Goal: Task Accomplishment & Management: Complete application form

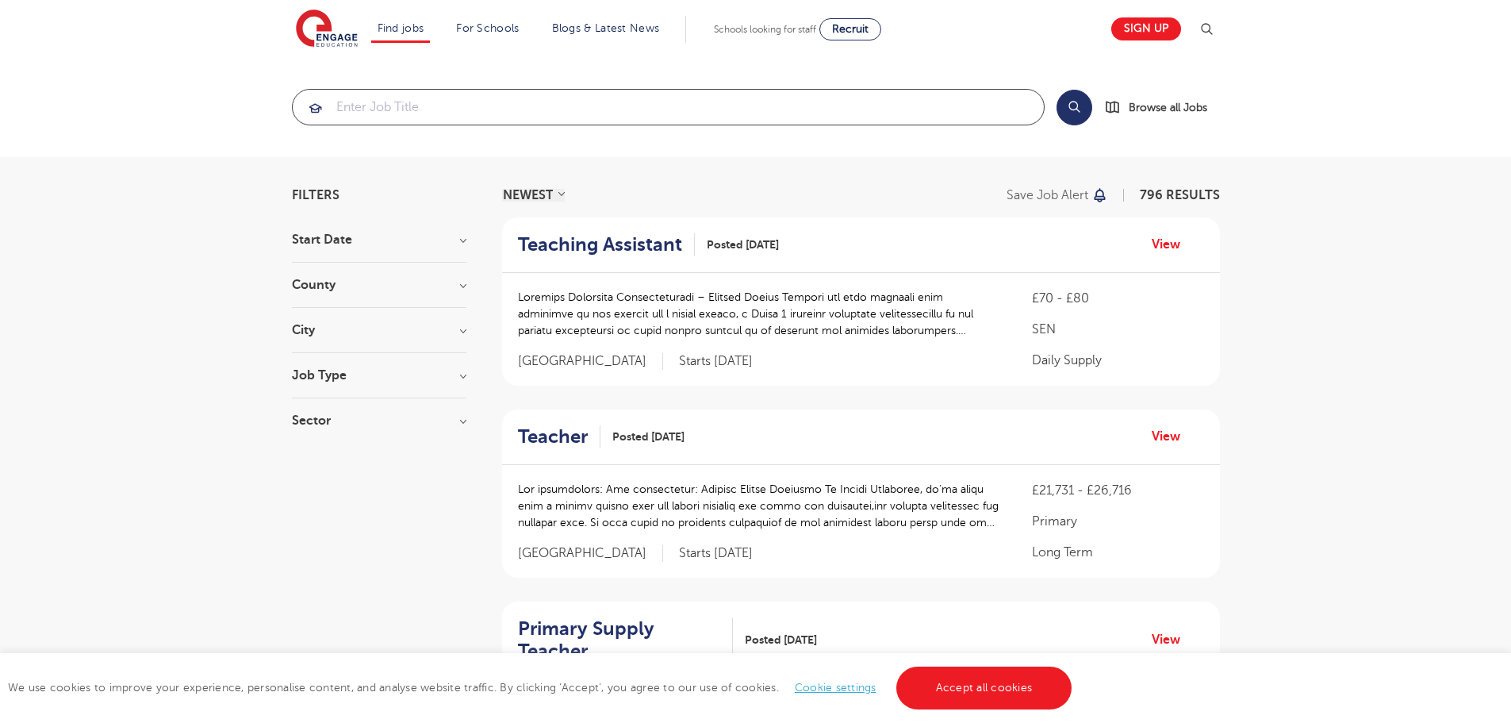
click at [543, 108] on input "search" at bounding box center [668, 107] width 751 height 35
type input "f"
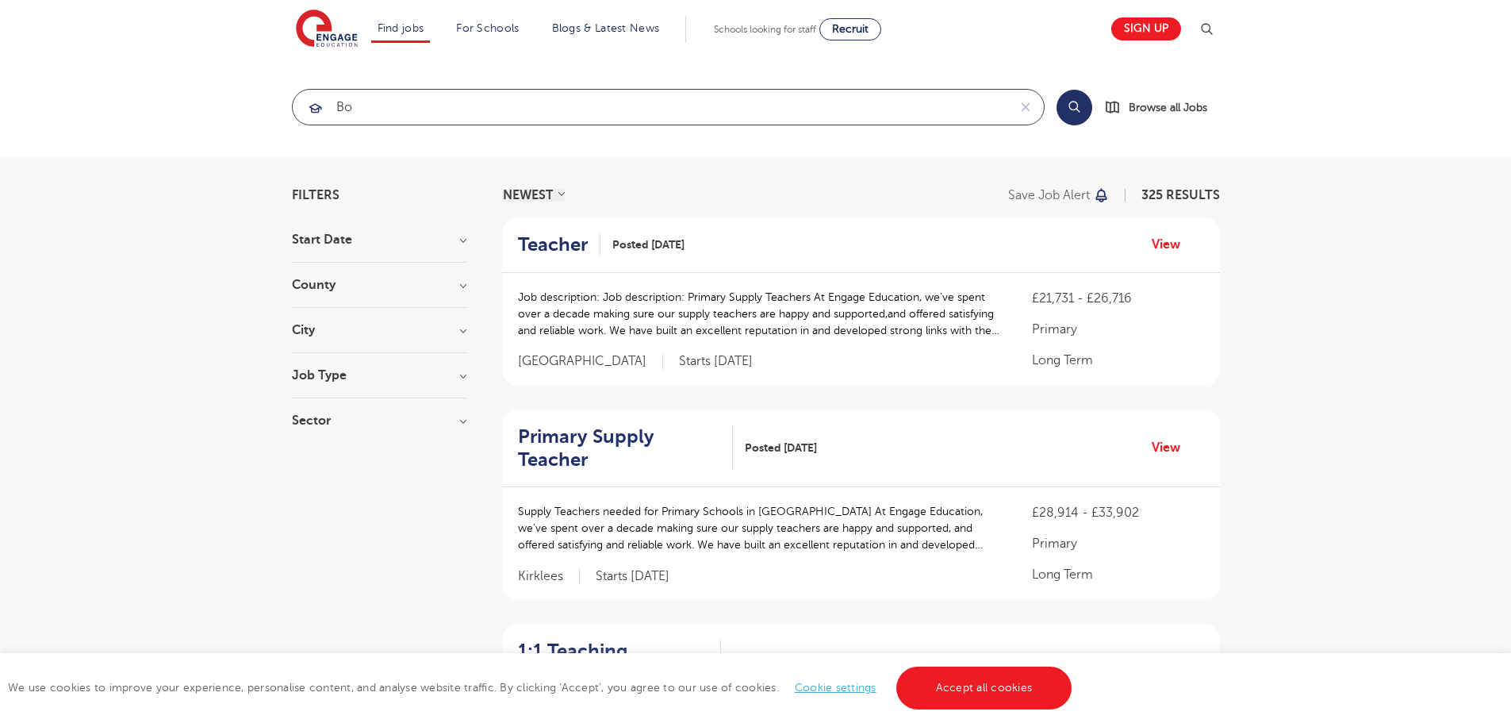
type input "b"
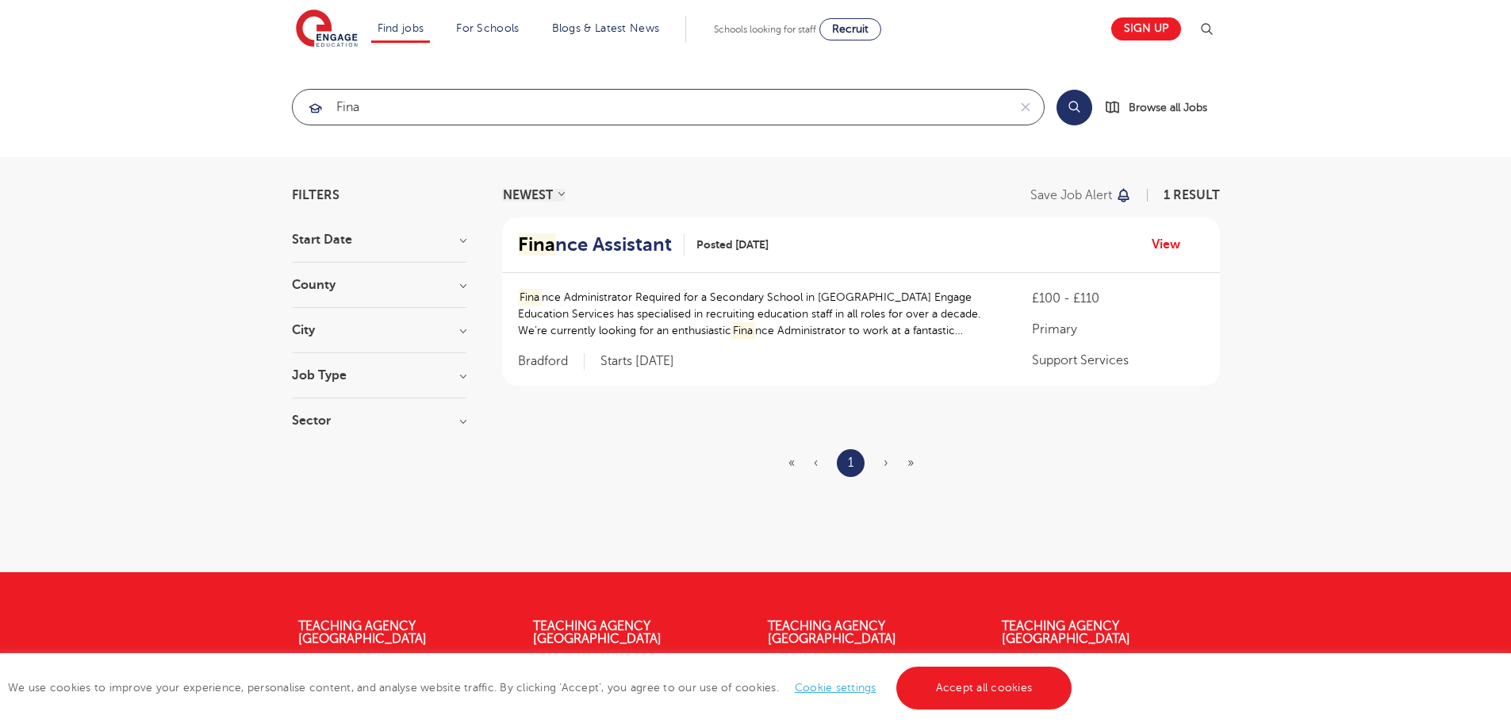
type input "fina"
click at [608, 243] on h2 "Fina nce Assistant" at bounding box center [595, 244] width 154 height 23
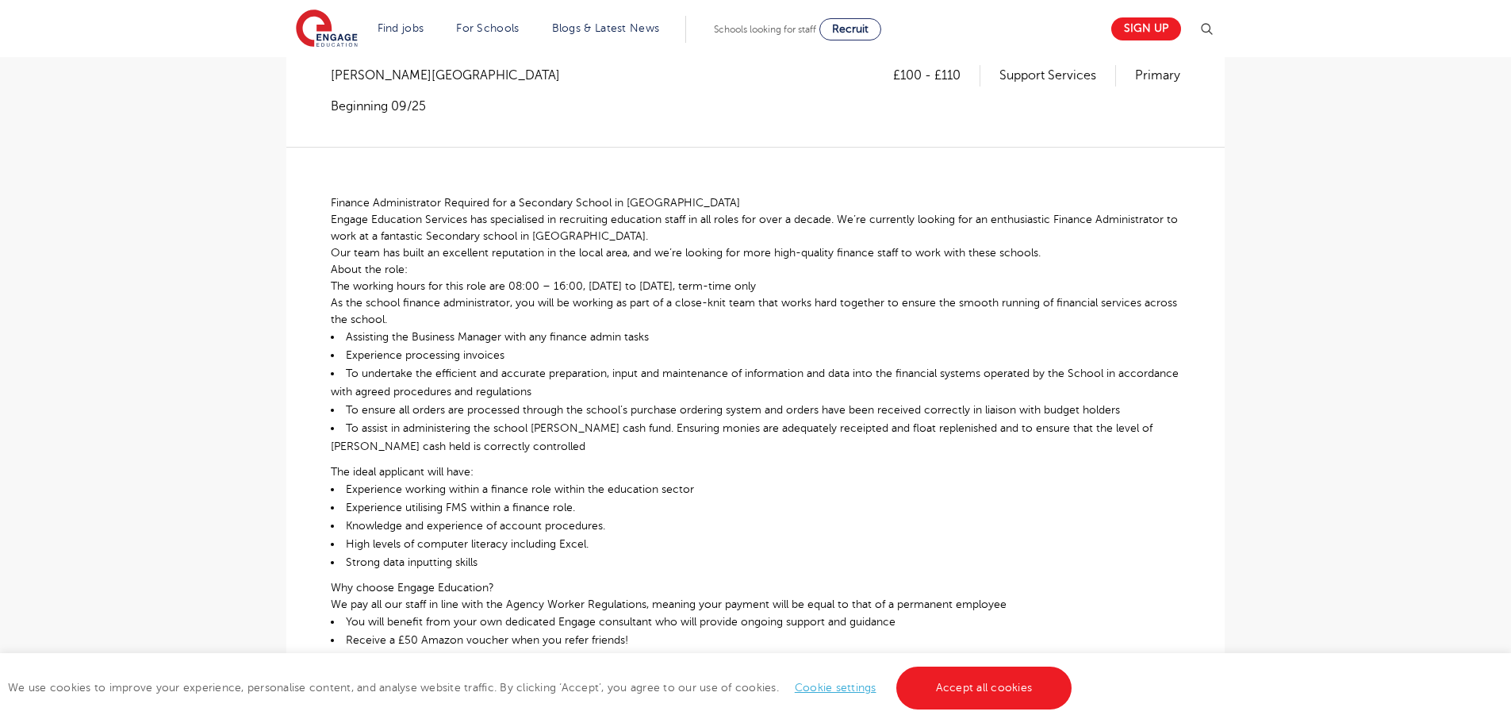
scroll to position [159, 0]
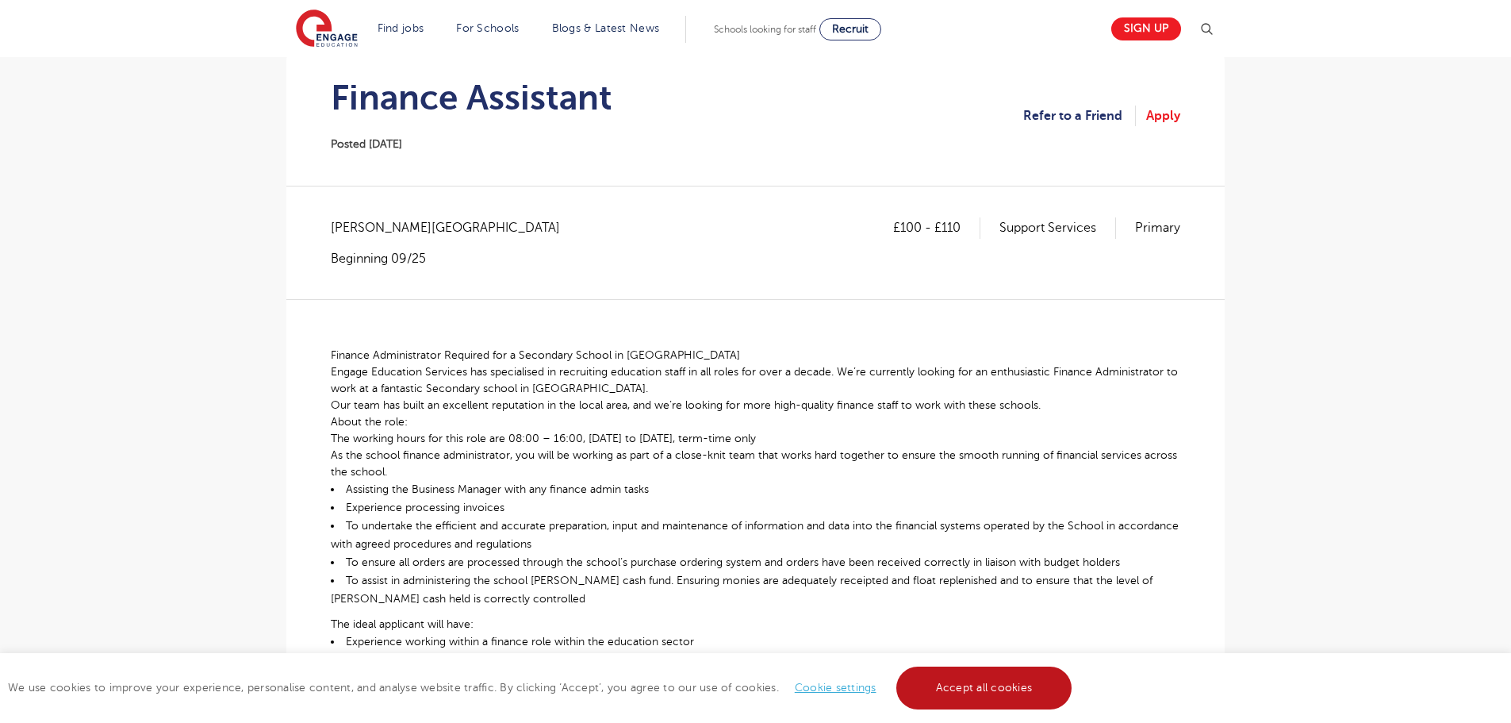
click at [979, 680] on link "Accept all cookies" at bounding box center [984, 687] width 176 height 43
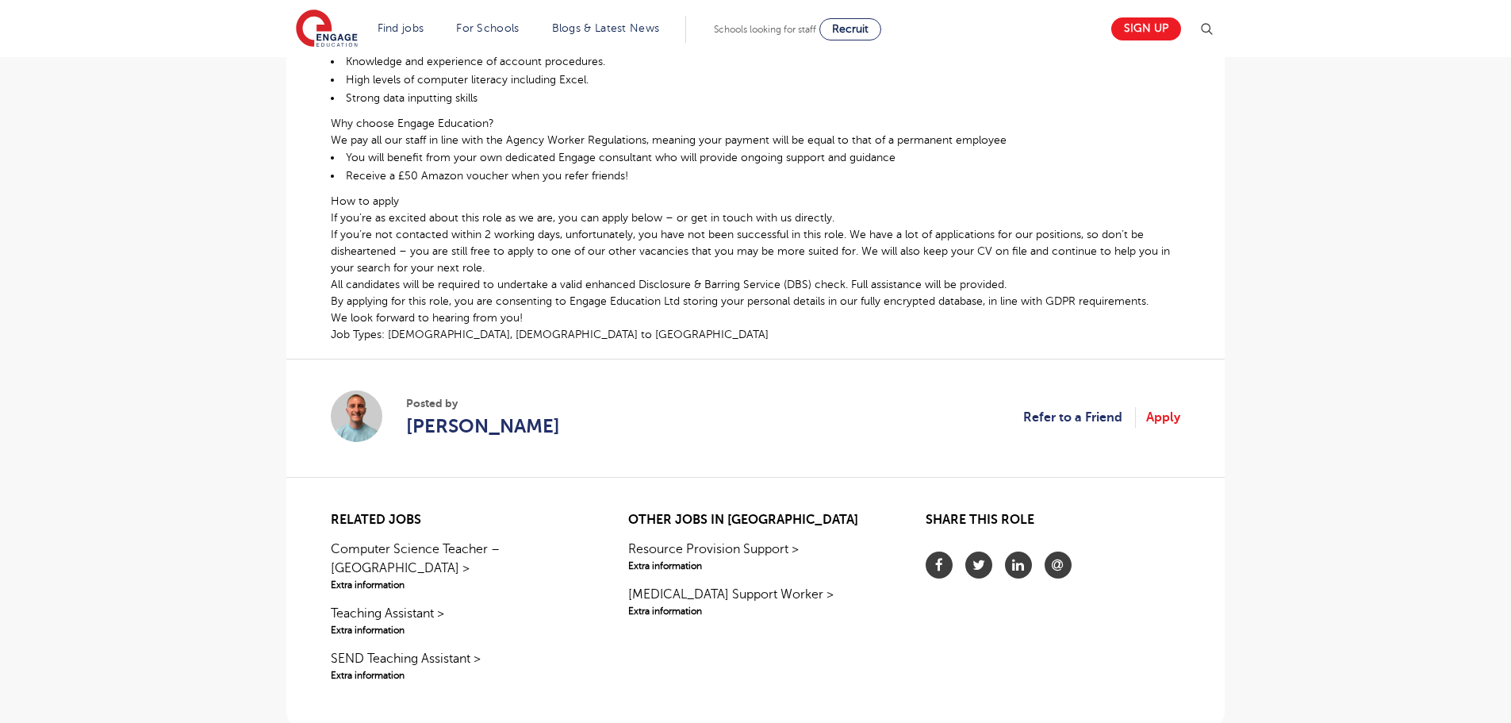
scroll to position [768, 0]
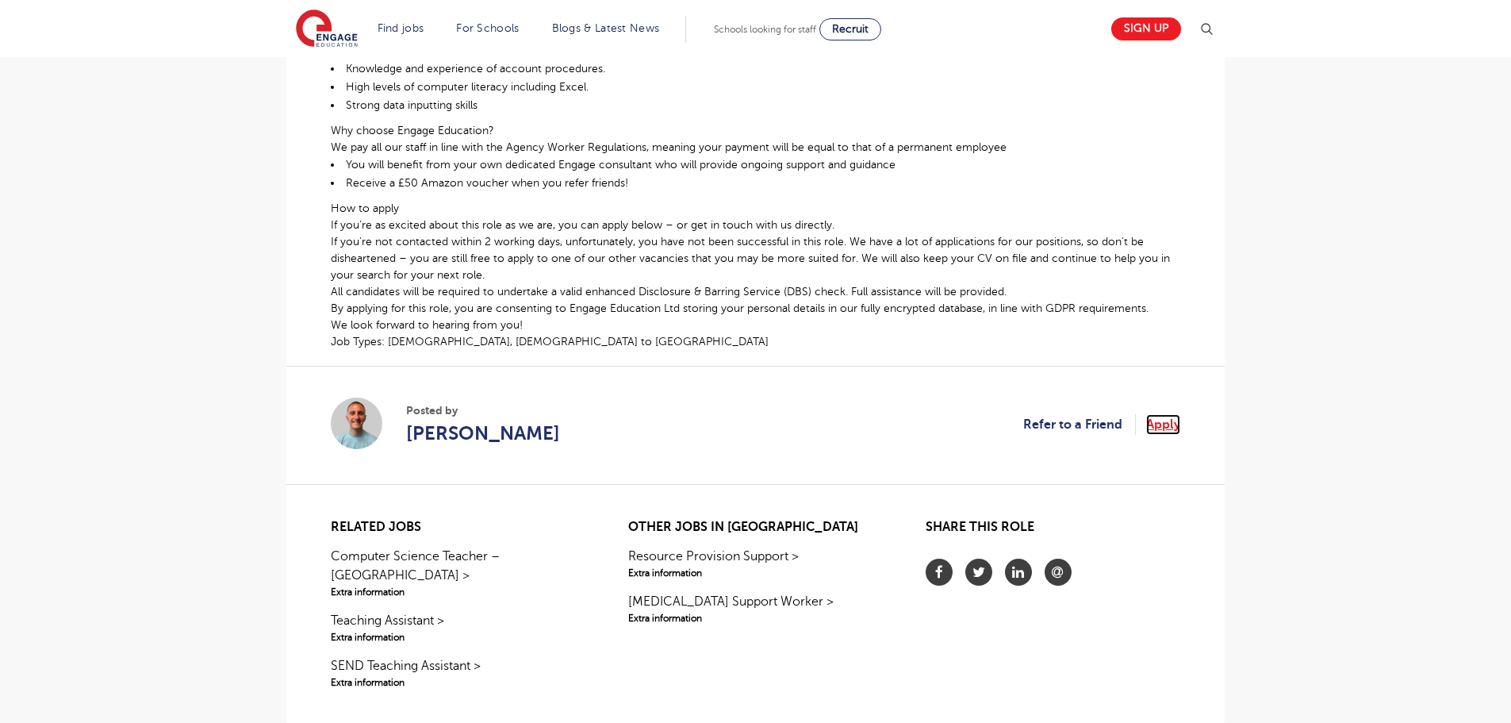
click at [1161, 420] on link "Apply" at bounding box center [1163, 424] width 34 height 21
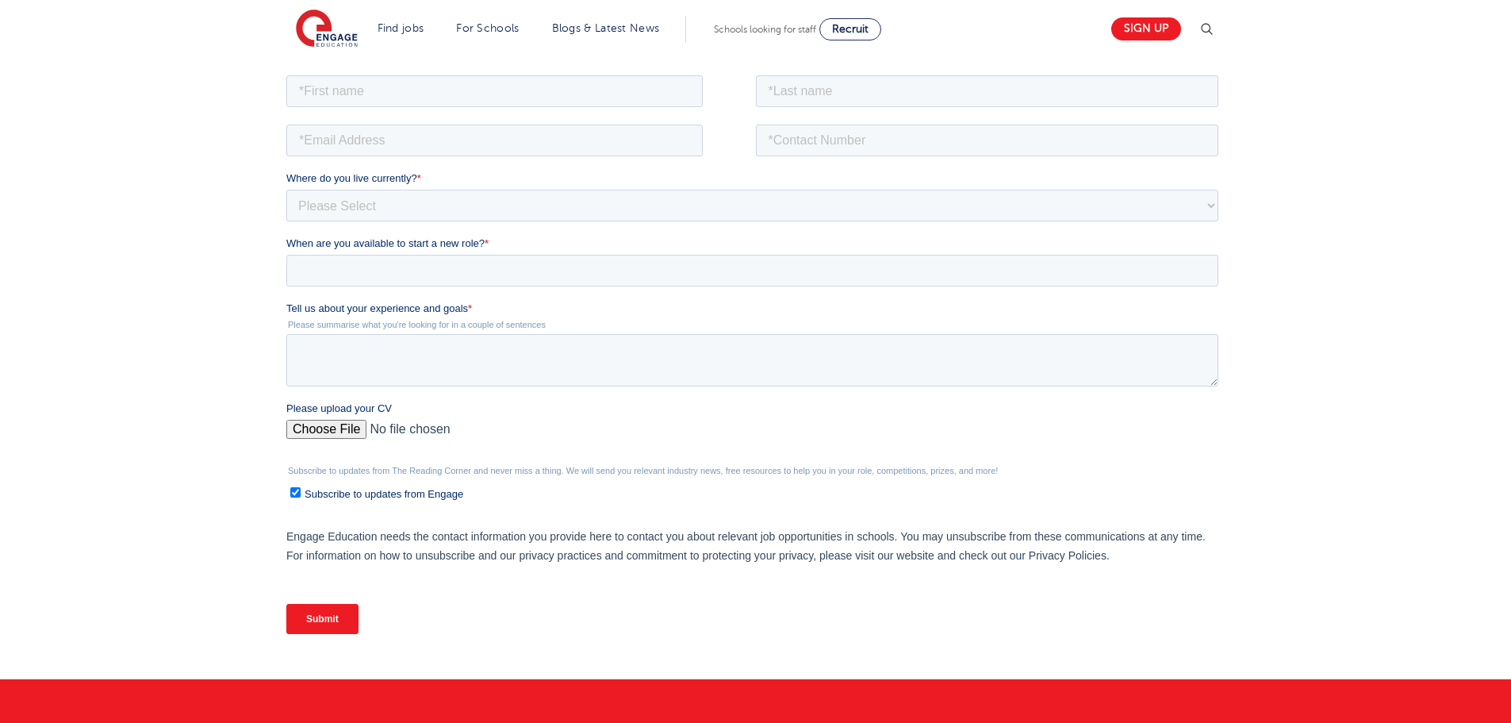
scroll to position [220, 0]
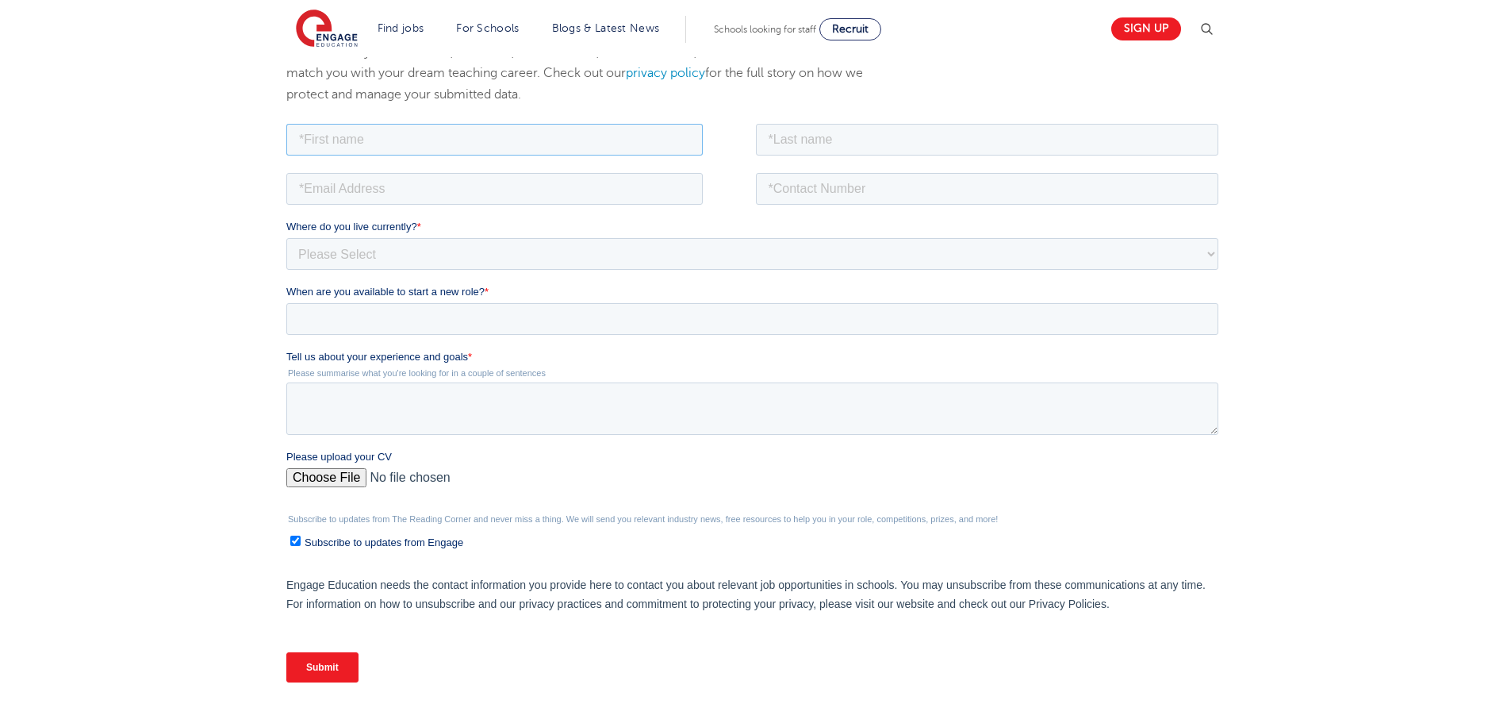
click at [405, 127] on input "text" at bounding box center [494, 139] width 416 height 32
type input "[PERSON_NAME]"
click at [834, 143] on input "text" at bounding box center [987, 139] width 463 height 32
type input "Tembua"
click at [627, 190] on input "email" at bounding box center [494, 188] width 416 height 32
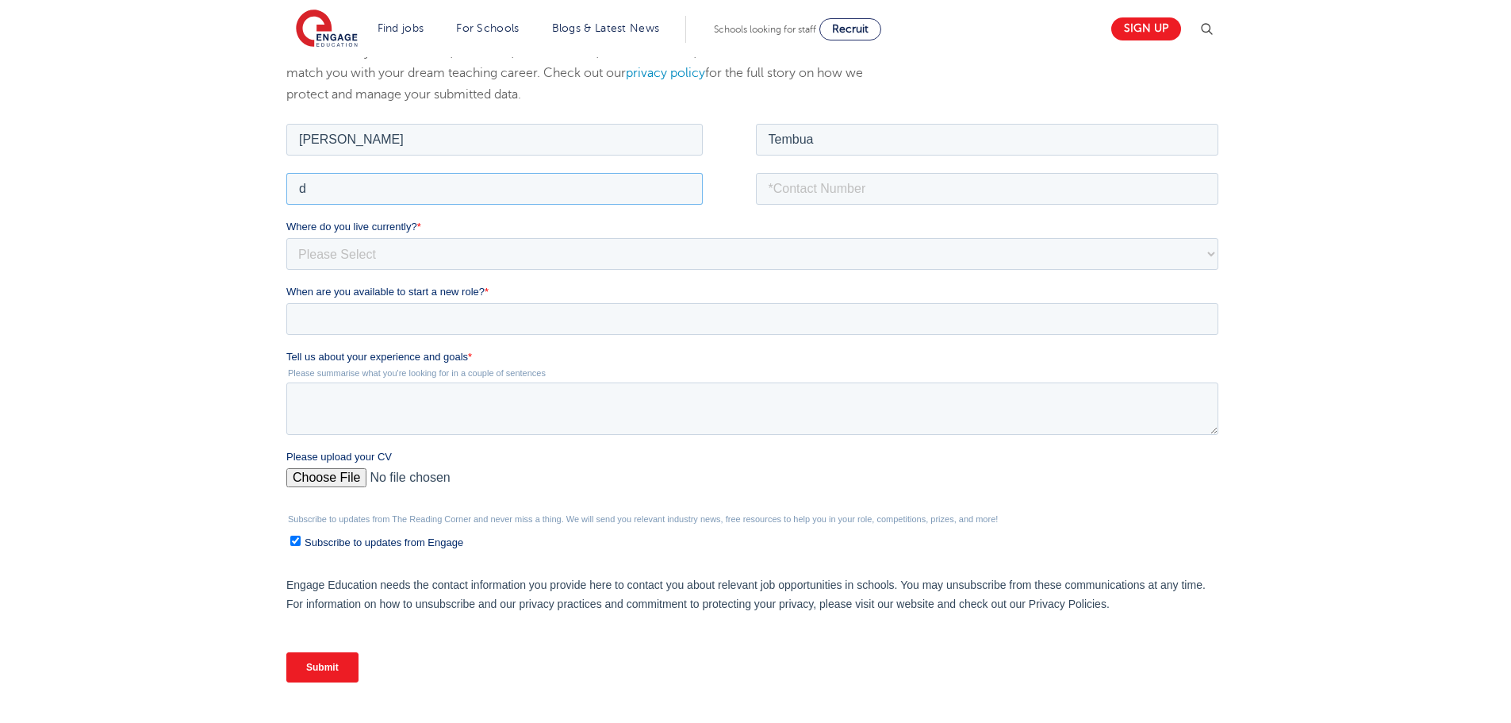
type input "[EMAIL_ADDRESS][DOMAIN_NAME]"
click at [815, 194] on input "tel" at bounding box center [987, 188] width 463 height 32
type input "07476313678"
click at [512, 255] on select "Please Select [GEOGRAPHIC_DATA] [GEOGRAPHIC_DATA] [GEOGRAPHIC_DATA] [GEOGRAPHIC…" at bounding box center [752, 253] width 932 height 32
select select "UK"
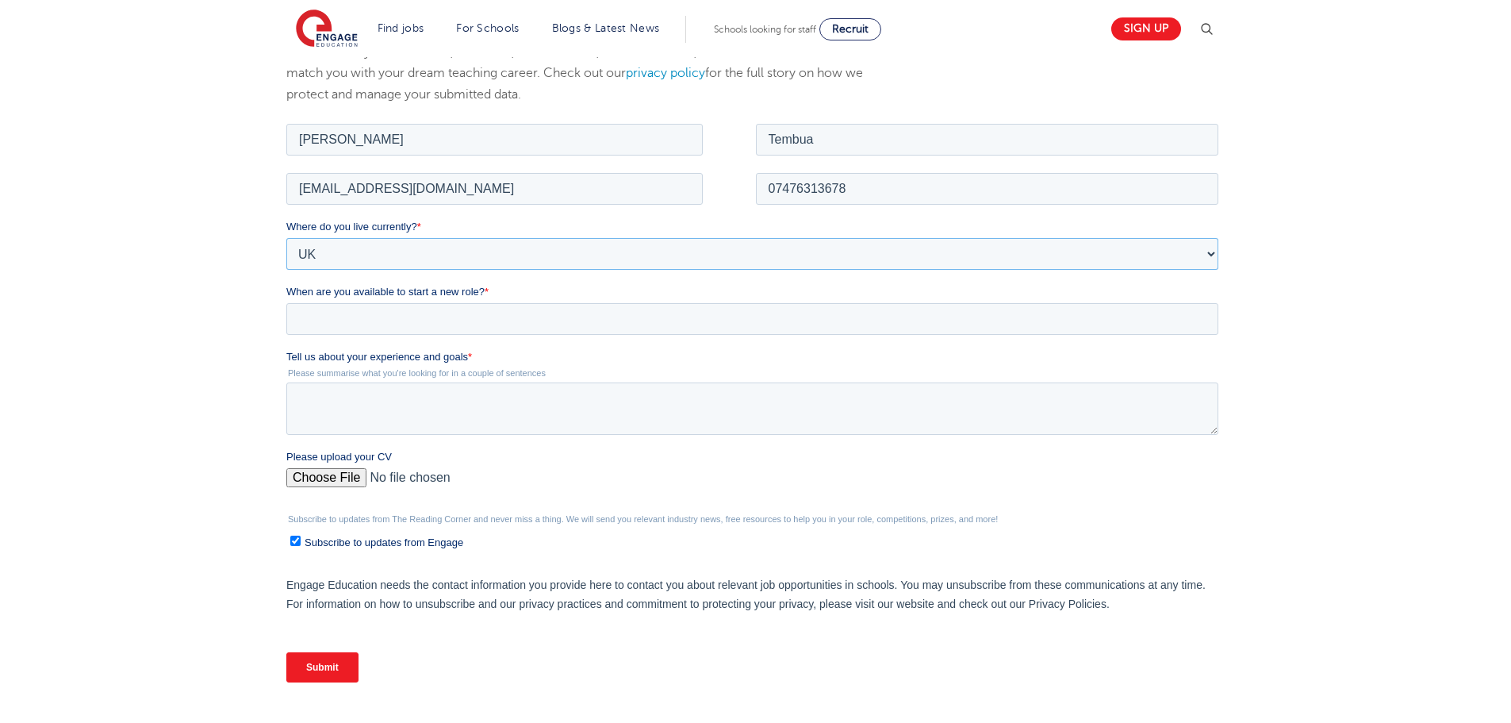
click at [286, 237] on select "Please Select [GEOGRAPHIC_DATA] [GEOGRAPHIC_DATA] [GEOGRAPHIC_DATA] [GEOGRAPHIC…" at bounding box center [752, 253] width 932 height 32
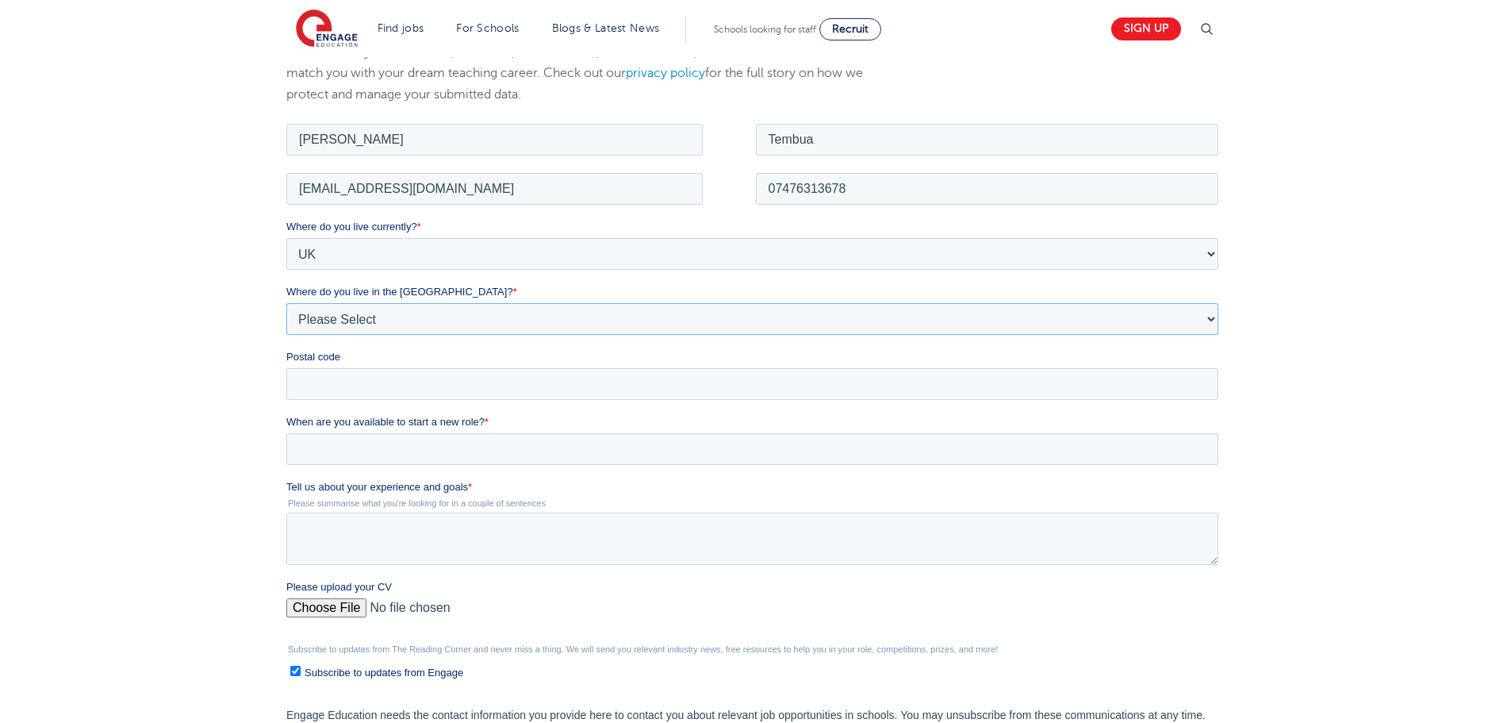
click at [443, 313] on select "Please Select Overseas [GEOGRAPHIC_DATA] [GEOGRAPHIC_DATA] [GEOGRAPHIC_DATA] [G…" at bounding box center [752, 318] width 932 height 32
select select "[GEOGRAPHIC_DATA]"
click at [286, 302] on select "Please Select Overseas [GEOGRAPHIC_DATA] [GEOGRAPHIC_DATA] [GEOGRAPHIC_DATA] [G…" at bounding box center [752, 318] width 932 height 32
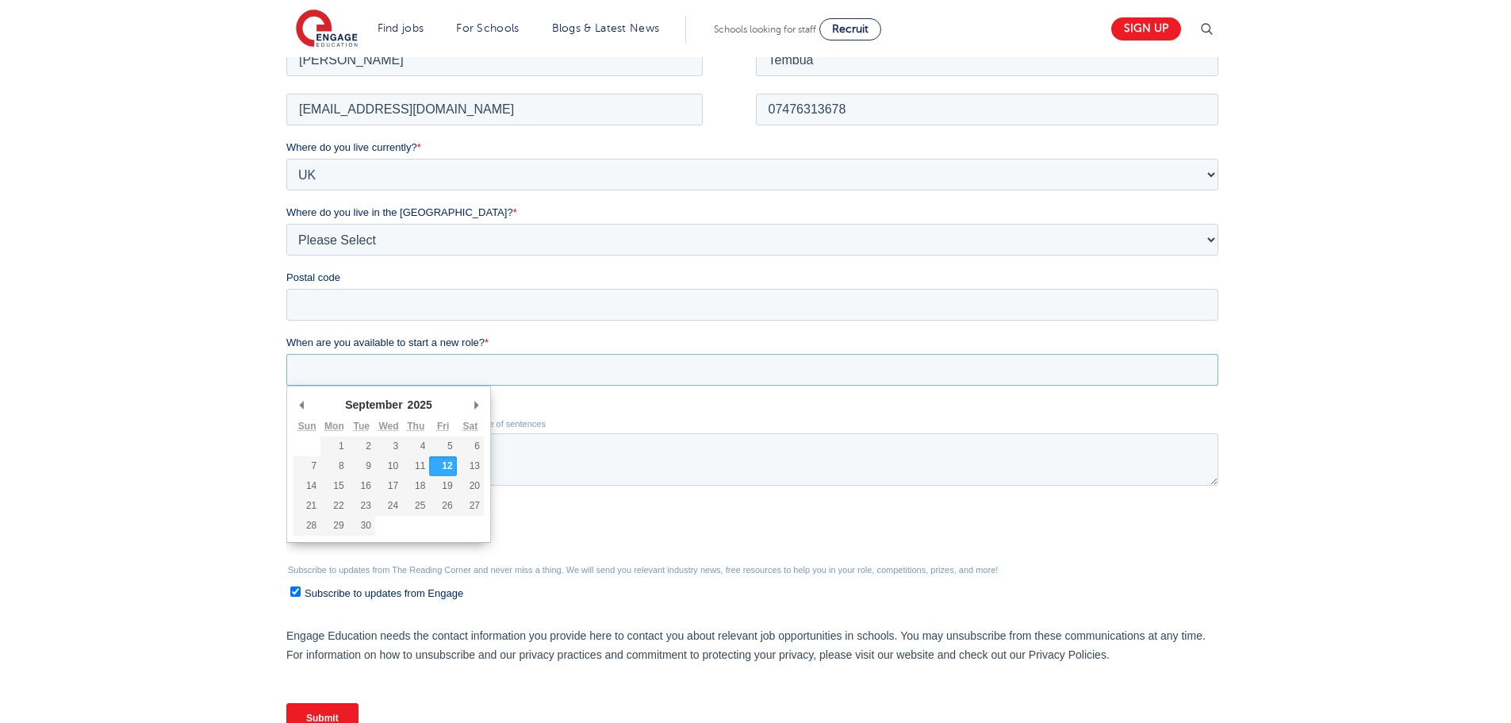
click at [436, 372] on input "When are you available to start a new role? *" at bounding box center [752, 369] width 932 height 32
type div "2025-10-13"
type input "2025/10/13"
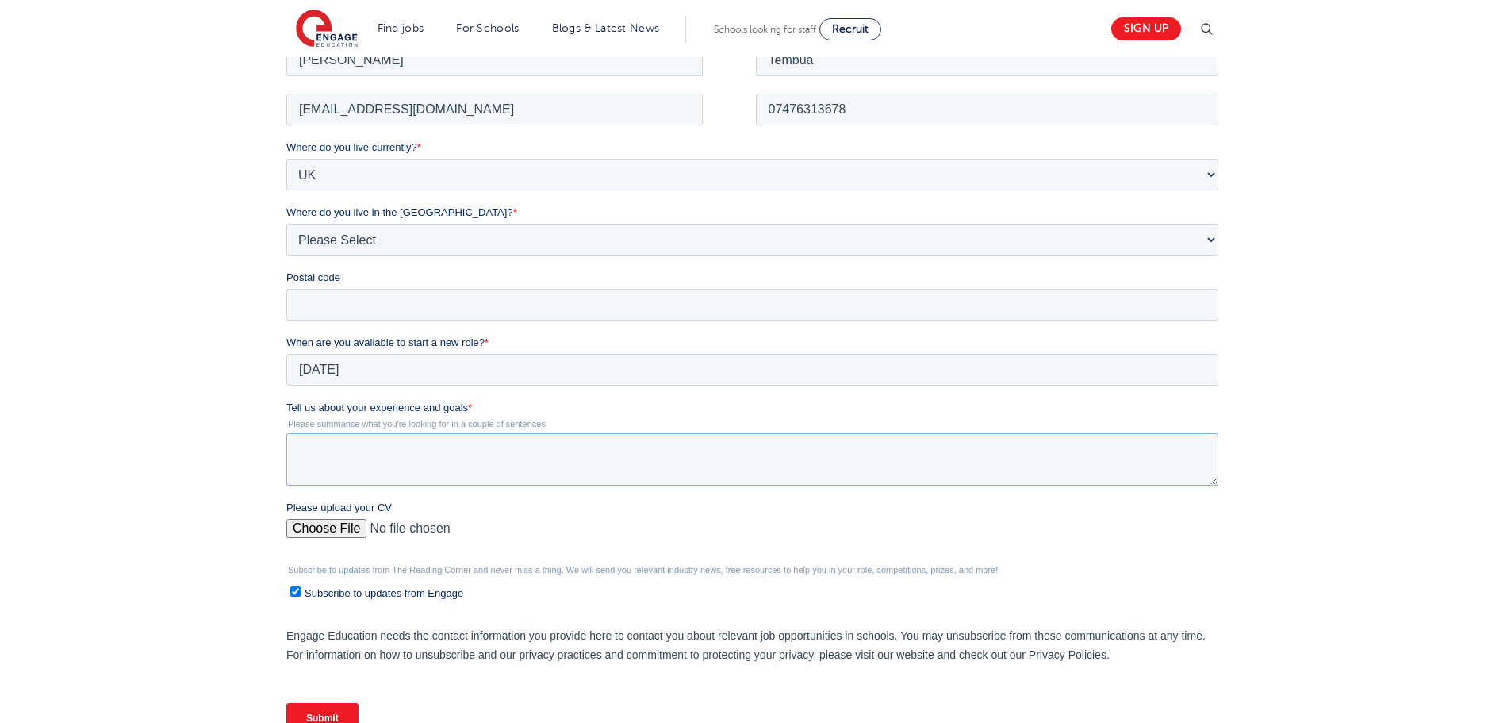
click at [386, 453] on textarea "Tell us about your experience and goals *" at bounding box center [752, 458] width 932 height 52
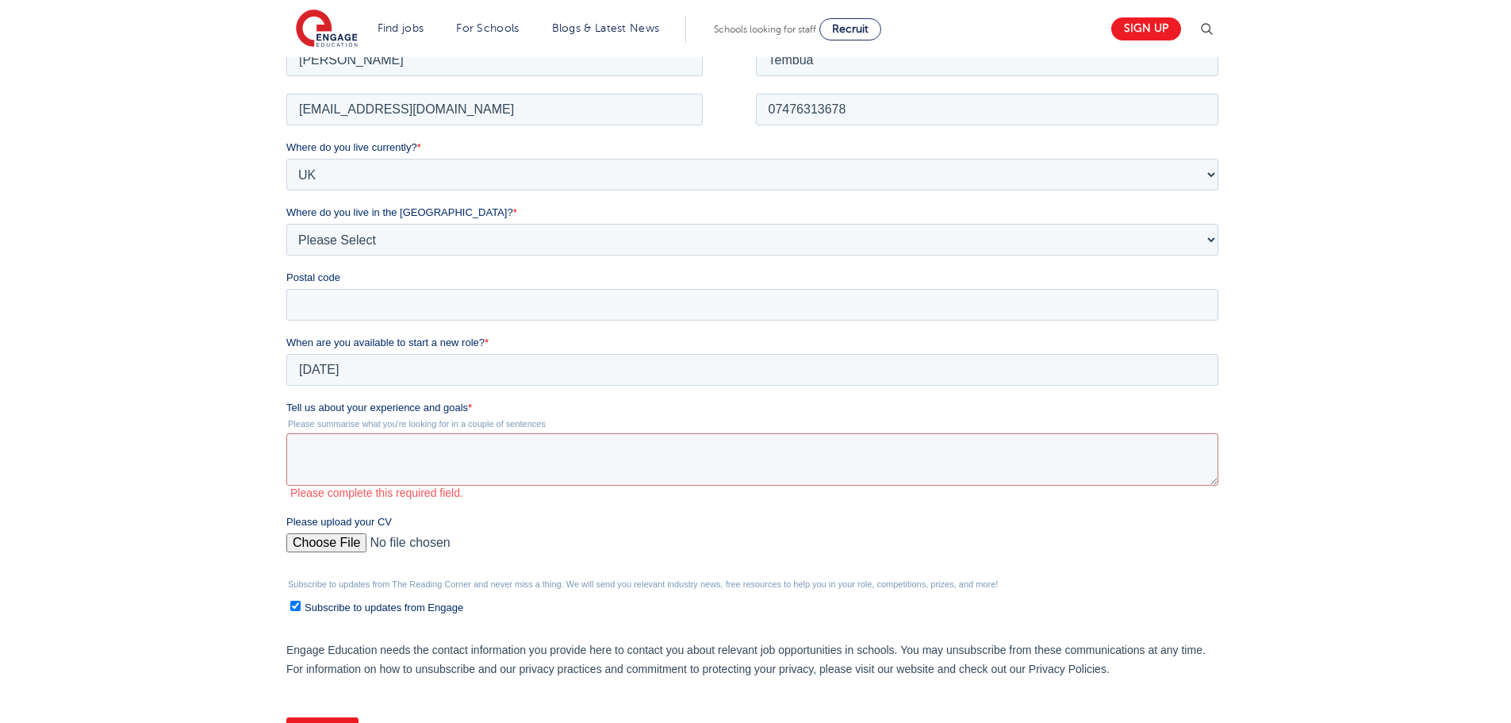
click at [344, 517] on div "Please upload your CV" at bounding box center [755, 538] width 938 height 51
click at [340, 532] on input "Please upload your CV" at bounding box center [752, 548] width 932 height 32
type input "C:\fakepath\D Tembua CV.docx"
click at [295, 607] on input "Subscribe to updates from Engage" at bounding box center [295, 605] width 10 height 10
checkbox input "false"
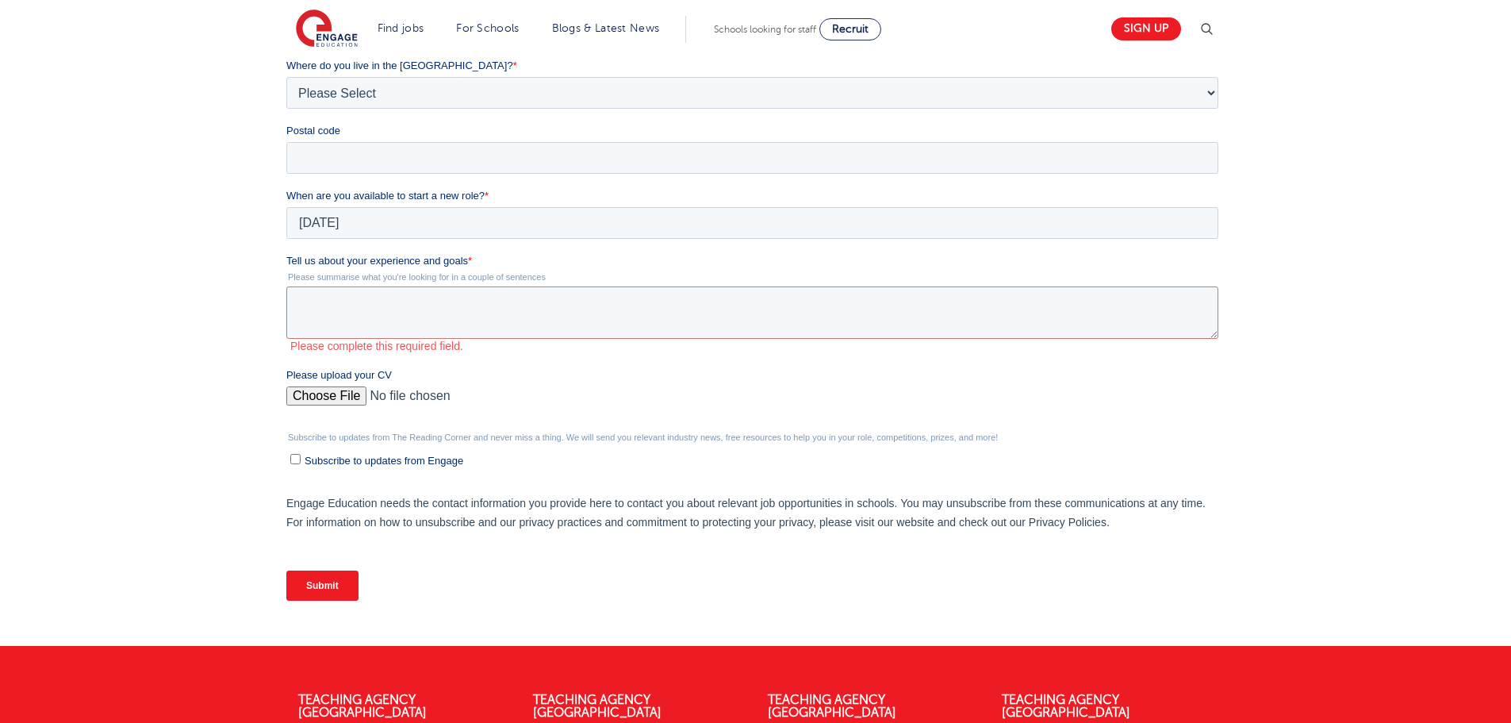
scroll to position [458, 0]
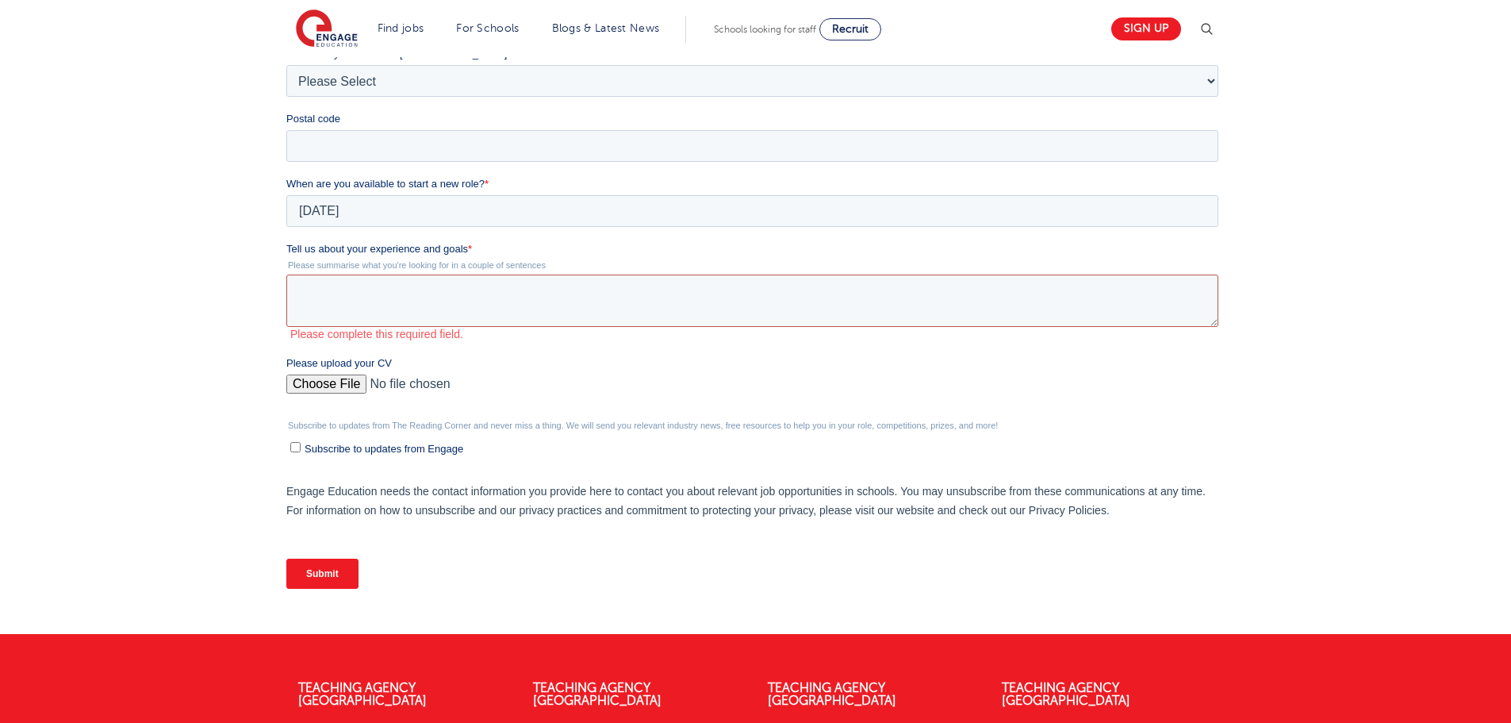
click at [424, 301] on textarea "Tell us about your experience and goals *" at bounding box center [752, 300] width 932 height 52
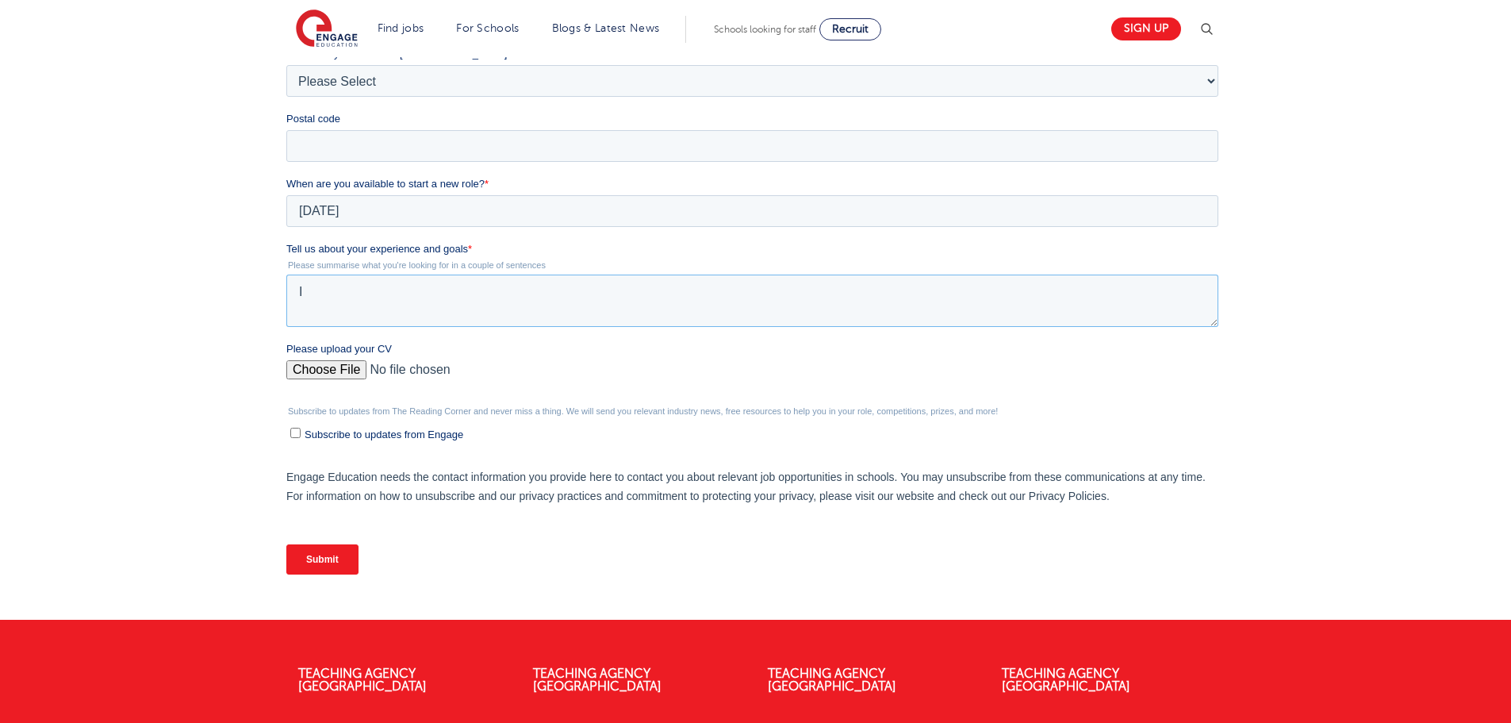
type textarea "I"
type textarea "since graduation i have been working to schools and hoping to continue with a g…"
click at [301, 558] on input "Submit" at bounding box center [322, 559] width 72 height 30
